Goal: Answer question/provide support: Answer question/provide support

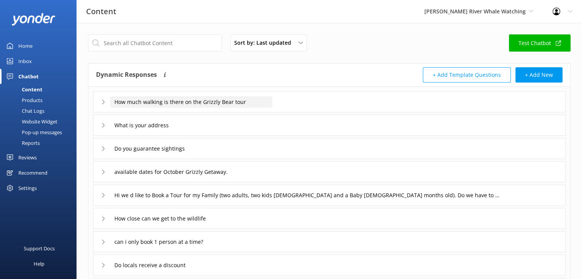
click at [130, 103] on input "How much walking is there on the Grizzly Bear tour" at bounding box center [191, 101] width 162 height 11
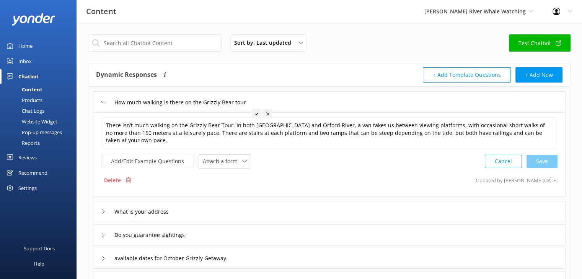
click at [21, 43] on div "Home" at bounding box center [25, 45] width 14 height 15
